Goal: Find specific page/section: Find specific page/section

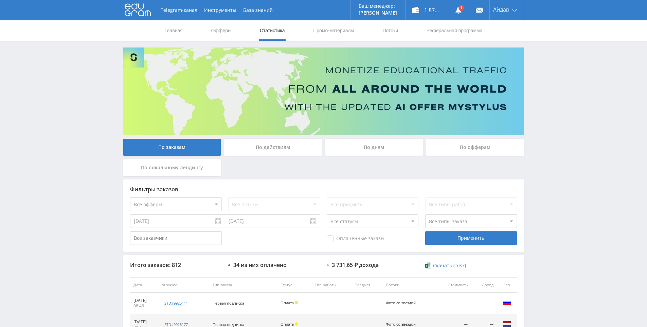
scroll to position [136, 0]
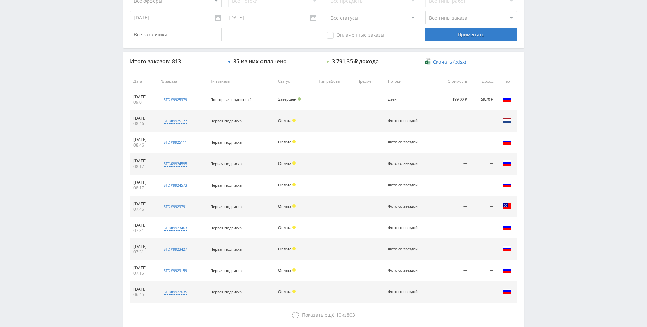
scroll to position [204, 0]
click at [554, 138] on div "Telegram-канал Инструменты База знаний Ваш менеджер: Alex Alex Online @edugram_…" at bounding box center [323, 81] width 647 height 570
click at [553, 138] on div "Telegram-канал Инструменты База знаний Ваш менеджер: Alex Alex Online @edugram_…" at bounding box center [323, 81] width 647 height 570
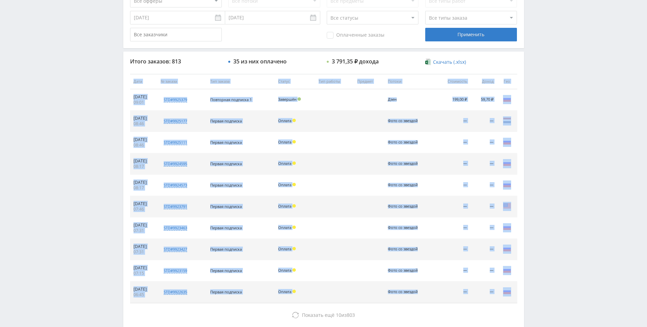
click at [551, 105] on div "Telegram-канал Инструменты База знаний Ваш менеджер: Alex Alex Online @edugram_…" at bounding box center [323, 81] width 647 height 570
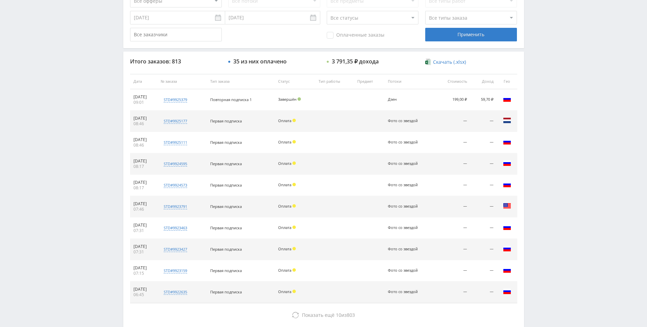
click at [549, 110] on div "Telegram-канал Инструменты База знаний Ваш менеджер: Alex Alex Online @edugram_…" at bounding box center [323, 81] width 647 height 570
drag, startPoint x: 541, startPoint y: 83, endPoint x: 540, endPoint y: 106, distance: 22.4
click at [541, 83] on div "Telegram-канал Инструменты База знаний Ваш менеджер: Alex Alex Online @edugram_…" at bounding box center [323, 81] width 647 height 570
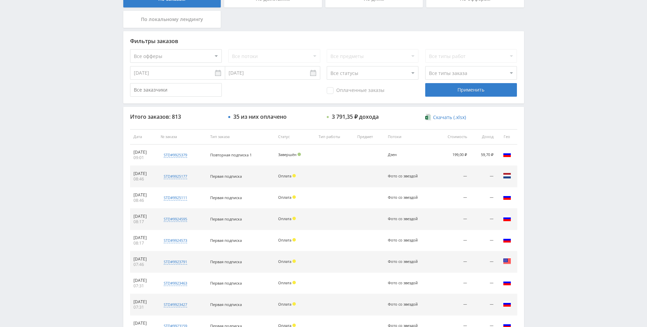
scroll to position [0, 0]
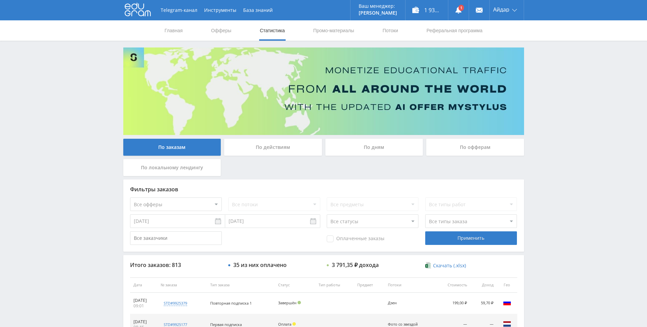
drag, startPoint x: 541, startPoint y: 123, endPoint x: 538, endPoint y: 130, distance: 8.1
click at [558, 143] on div "Telegram-канал Инструменты База знаний Ваш менеджер: Alex Alex Online @edugram_…" at bounding box center [323, 285] width 647 height 570
